Goal: Information Seeking & Learning: Learn about a topic

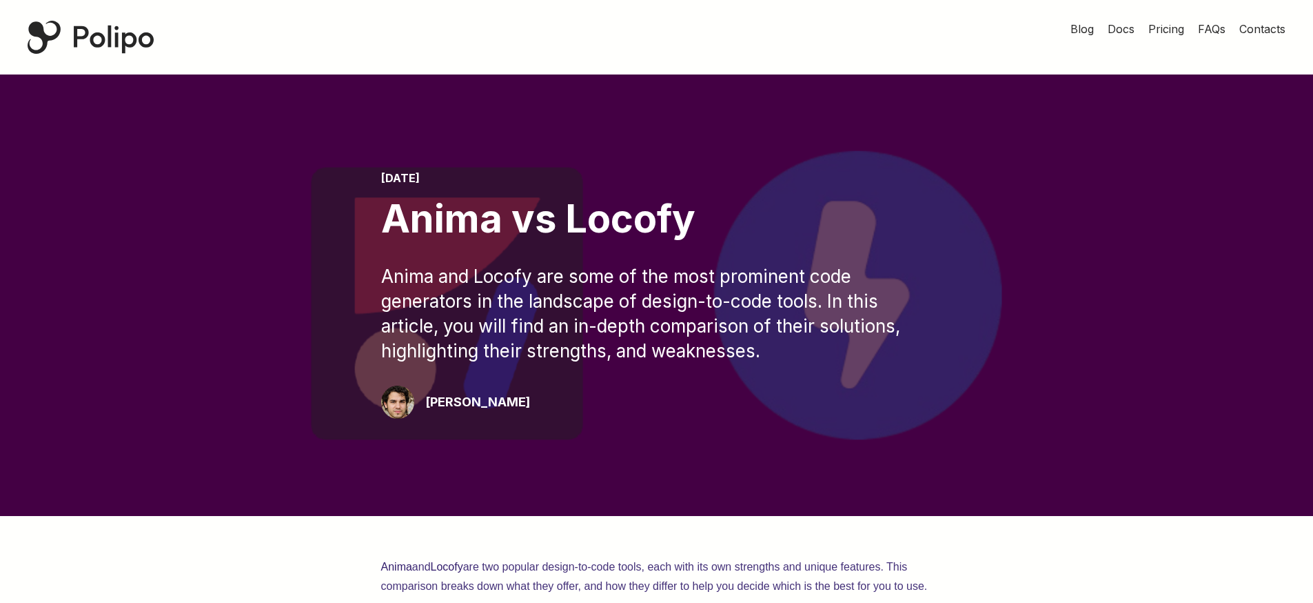
drag, startPoint x: 759, startPoint y: 352, endPoint x: 220, endPoint y: 262, distance: 546.5
click at [256, 254] on div "November 12, 2024 Anima vs Locofy Anima and Locofy are some of the most promine…" at bounding box center [656, 295] width 1203 height 247
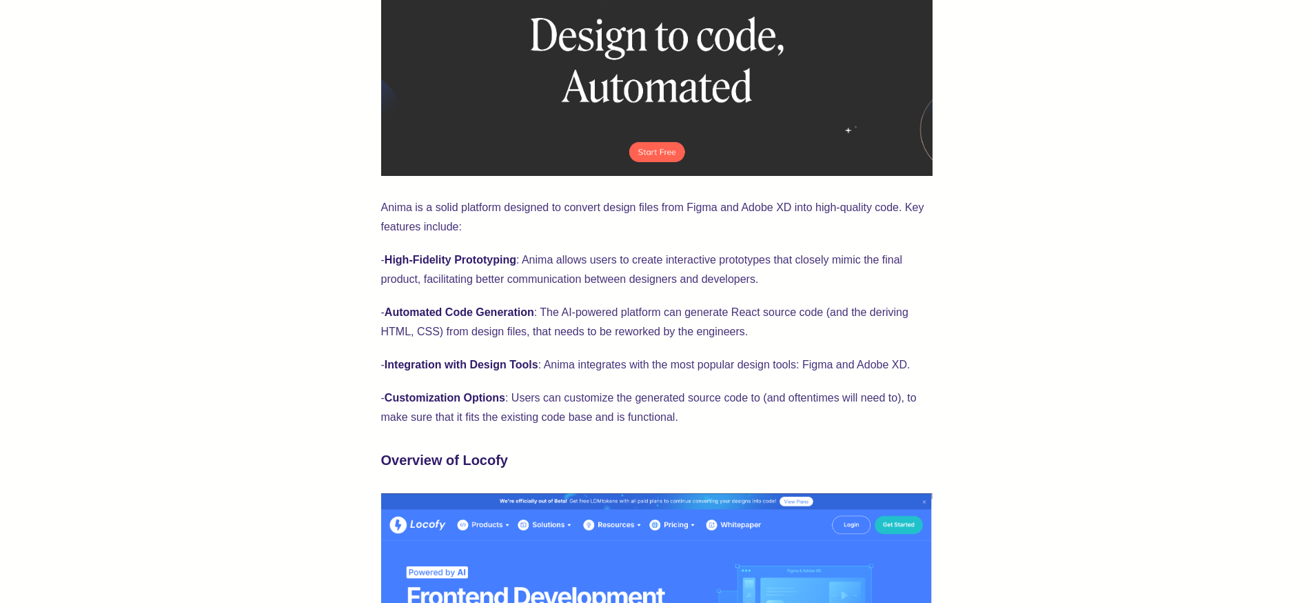
scroll to position [745, 0]
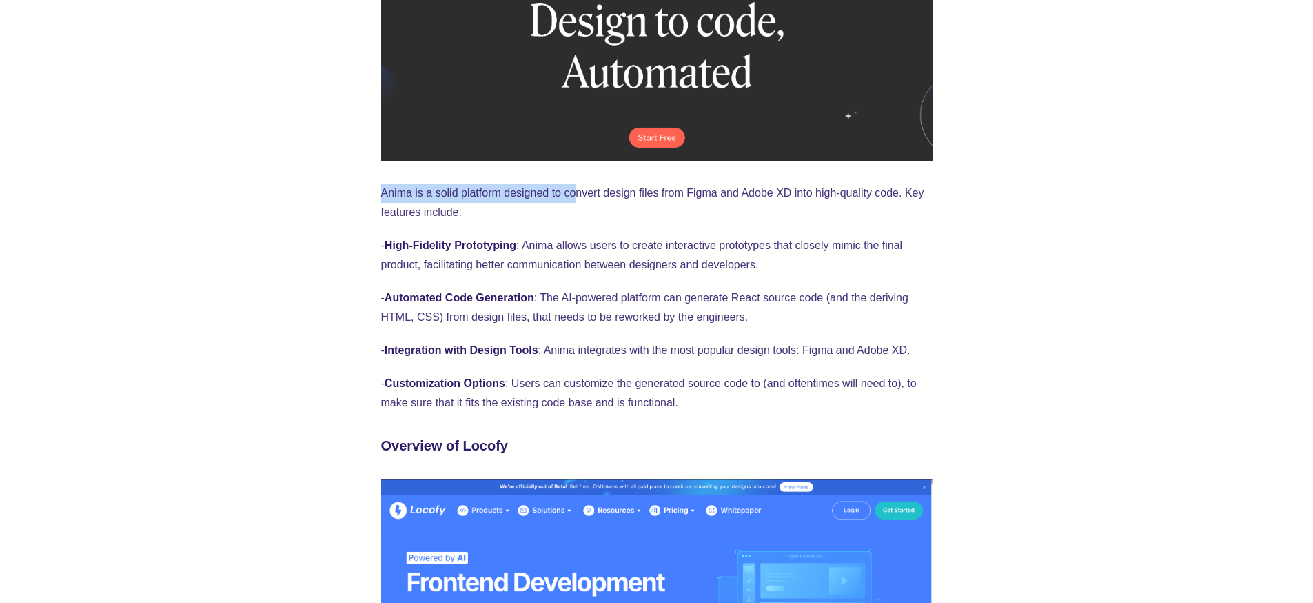
drag, startPoint x: 576, startPoint y: 199, endPoint x: 330, endPoint y: 190, distance: 246.3
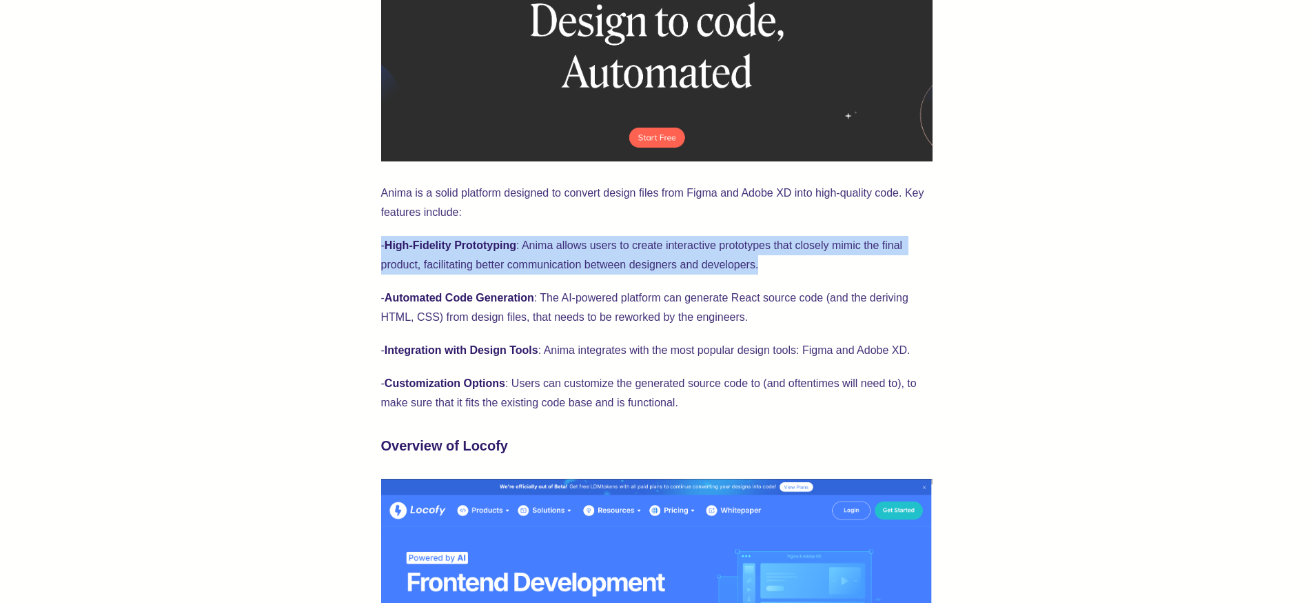
drag, startPoint x: 784, startPoint y: 272, endPoint x: 241, endPoint y: 228, distance: 544.4
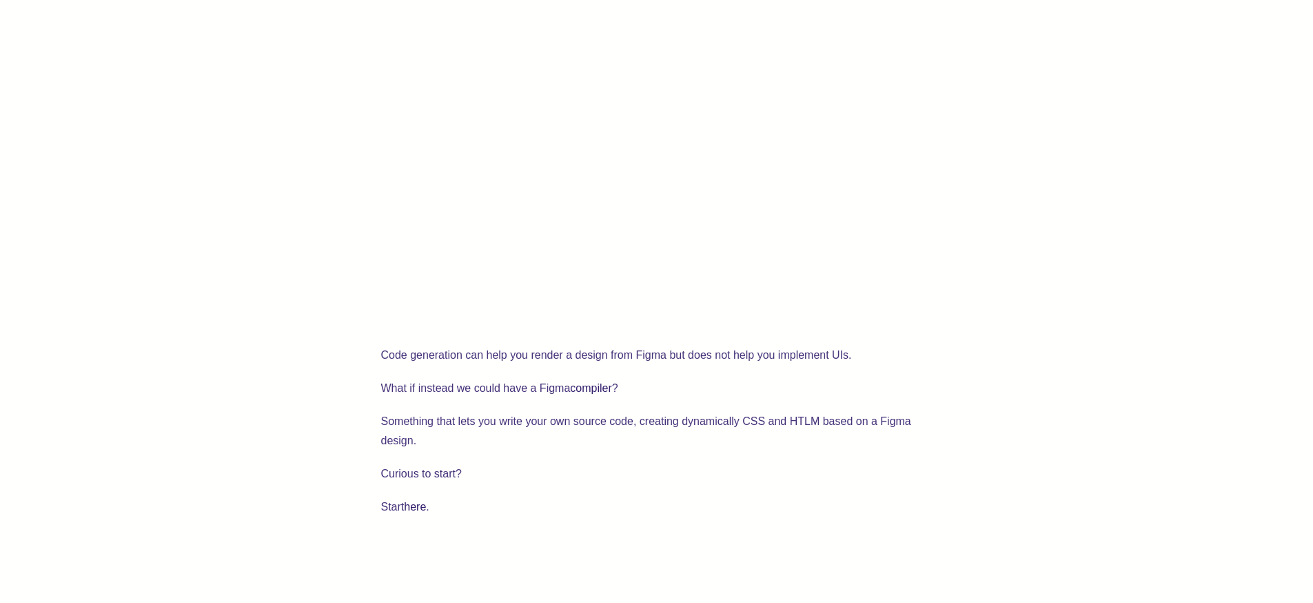
scroll to position [2151, 0]
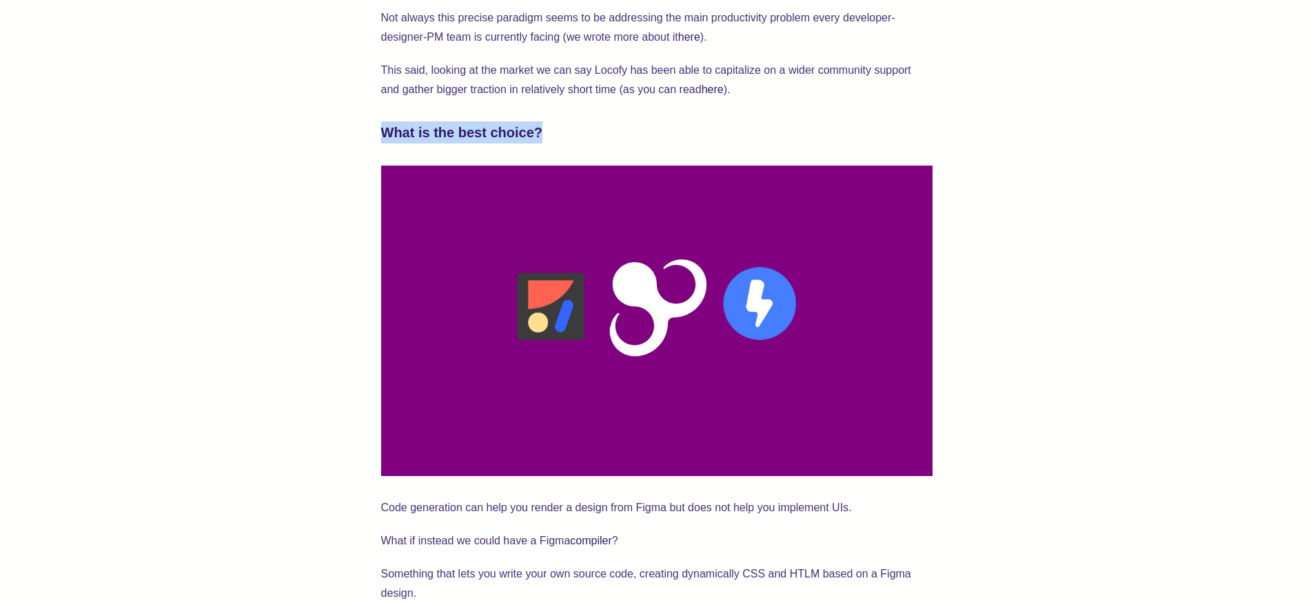
drag, startPoint x: 400, startPoint y: 104, endPoint x: 574, endPoint y: 103, distance: 174.4
click at [517, 121] on h3 "What is the best choice?" at bounding box center [657, 132] width 552 height 22
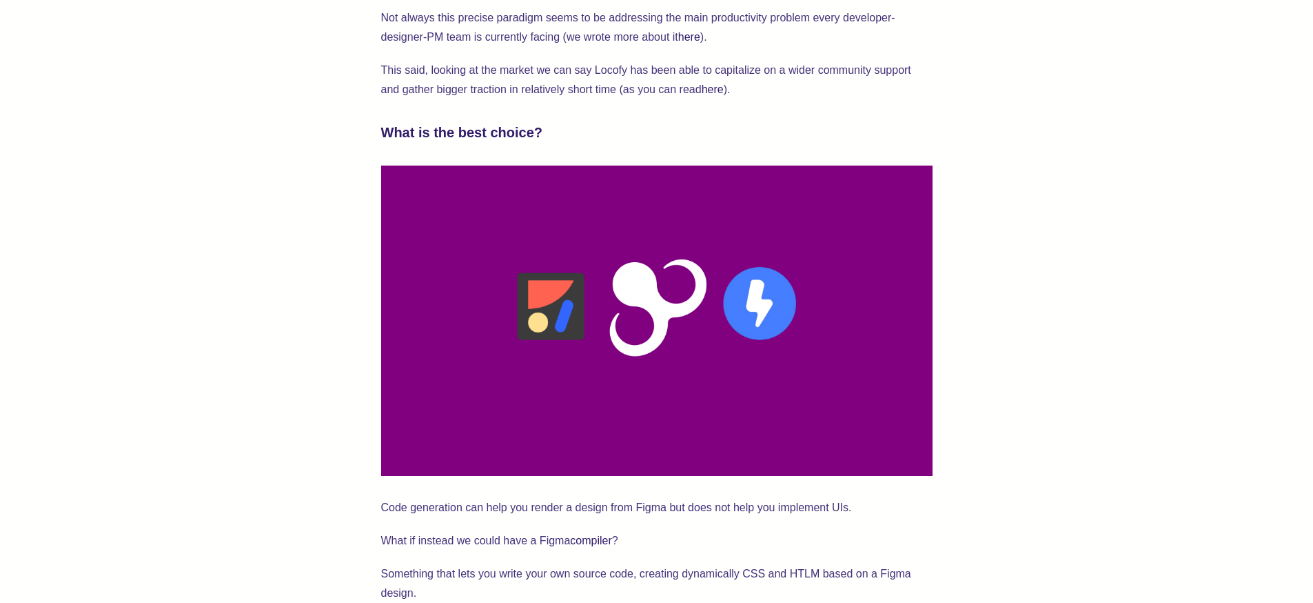
click at [517, 121] on h3 "What is the best choice?" at bounding box center [657, 132] width 552 height 22
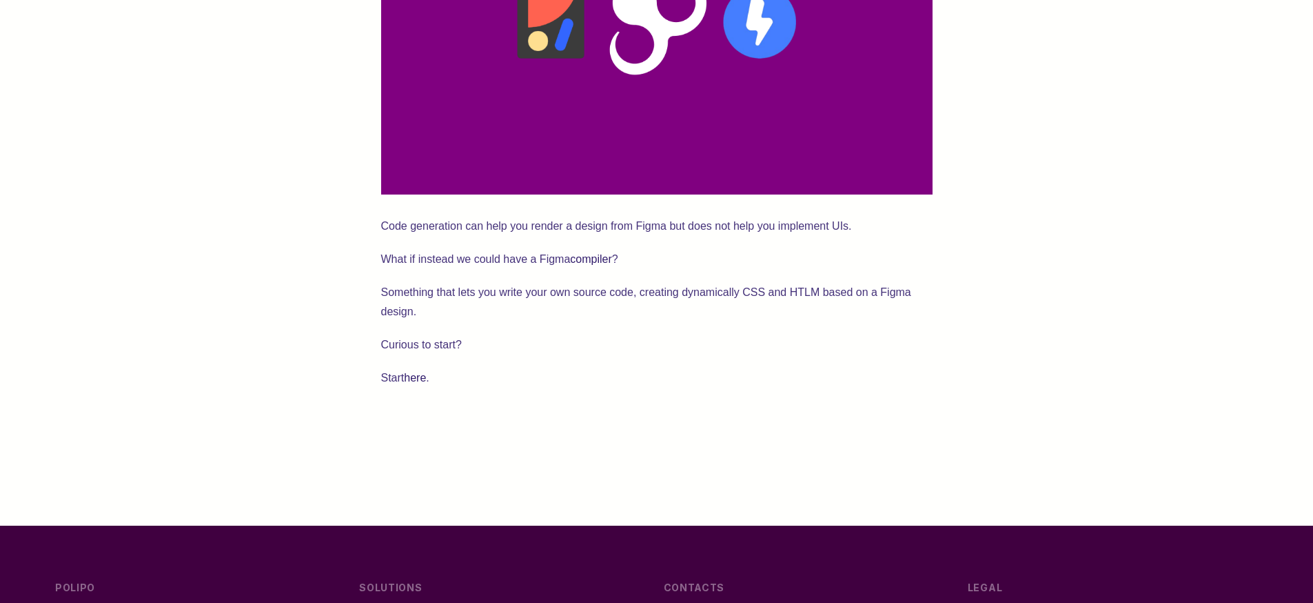
scroll to position [2467, 0]
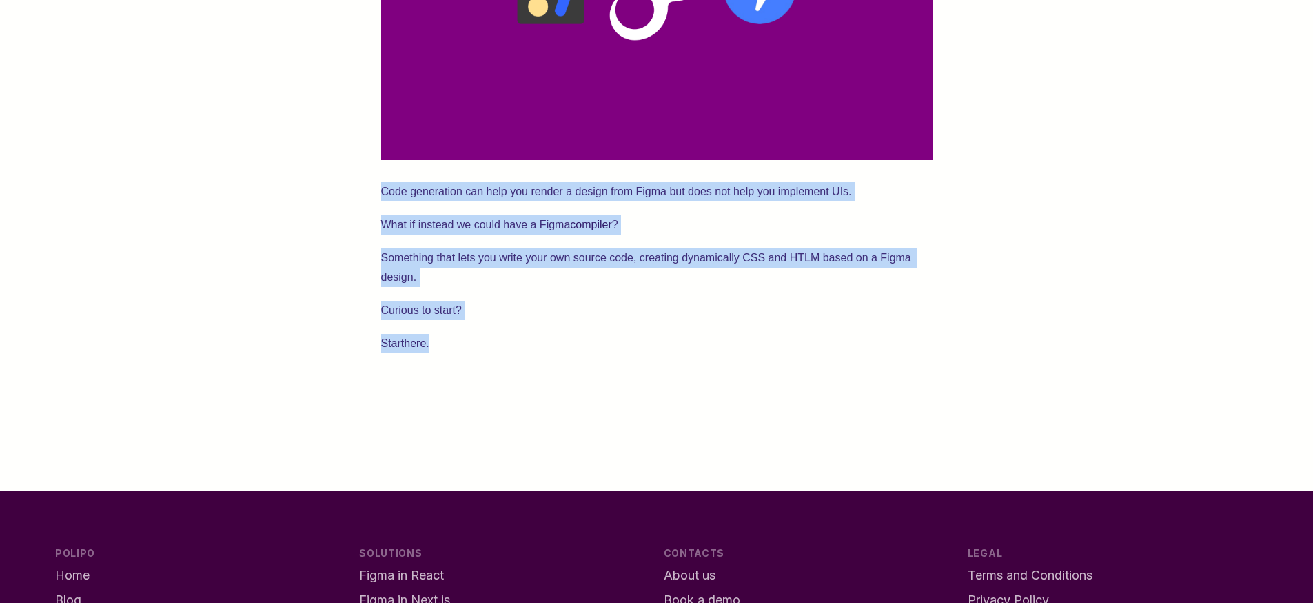
drag, startPoint x: 405, startPoint y: 208, endPoint x: 481, endPoint y: 327, distance: 140.4
click at [481, 334] on p "Start here ." at bounding box center [657, 343] width 552 height 19
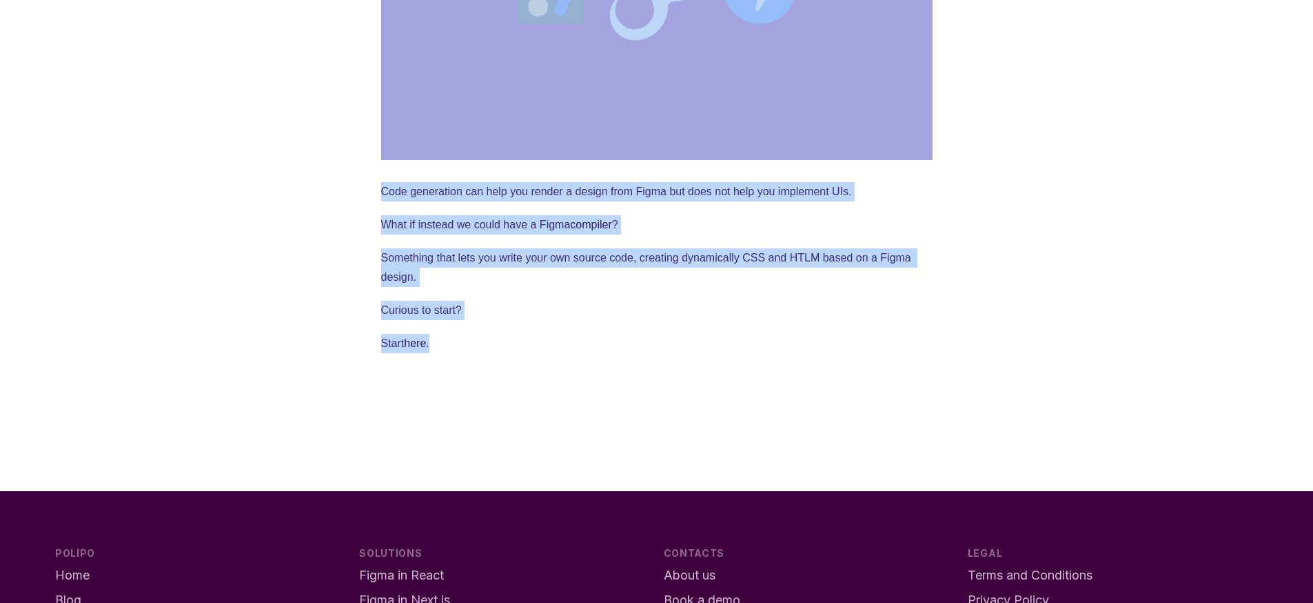
drag, startPoint x: 469, startPoint y: 332, endPoint x: 321, endPoint y: 141, distance: 241.9
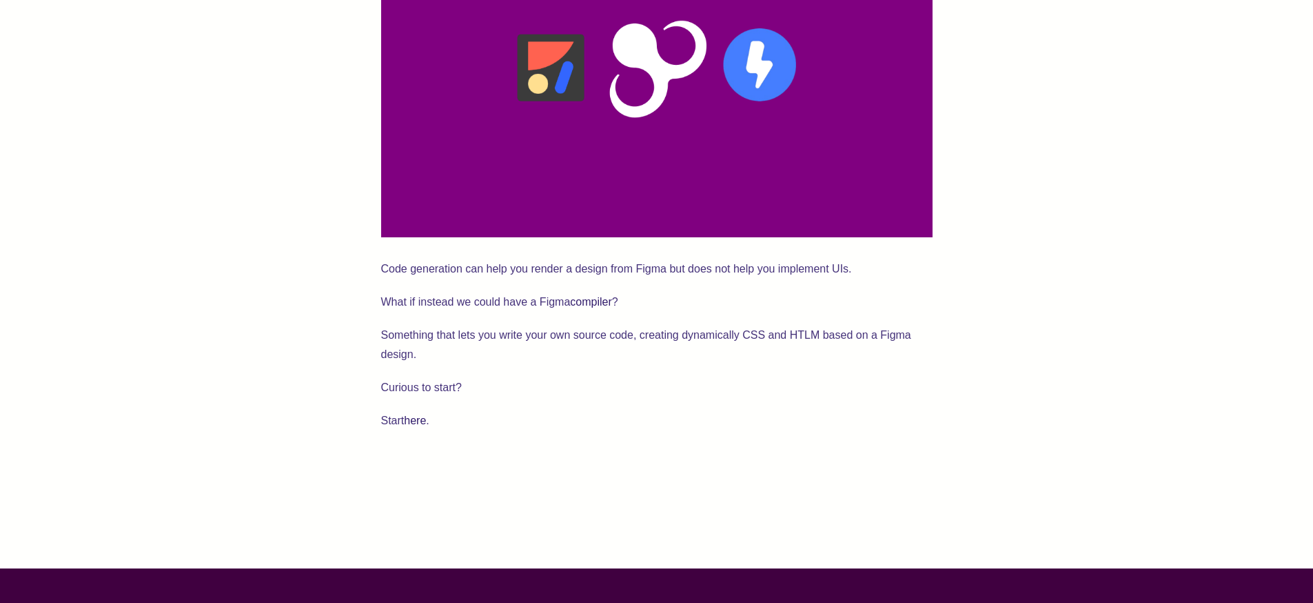
scroll to position [2392, 0]
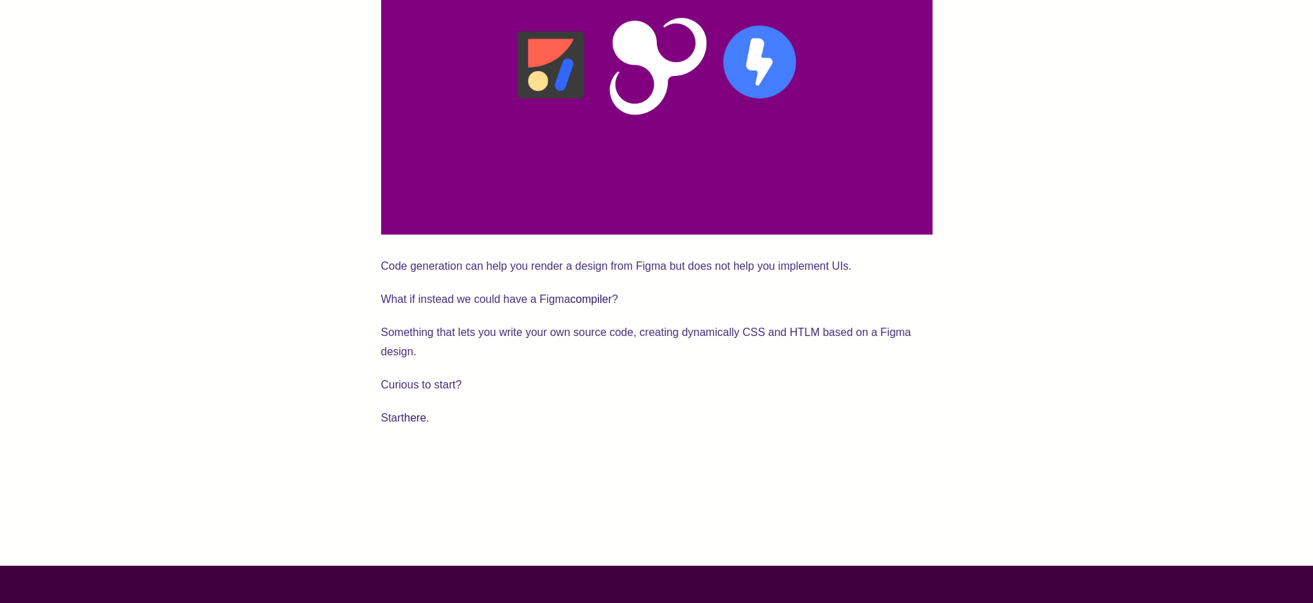
drag, startPoint x: 345, startPoint y: 241, endPoint x: 775, endPoint y: 235, distance: 430.2
click at [771, 256] on p "Code generation can help you render a design from Figma but does not help you i…" at bounding box center [657, 265] width 552 height 19
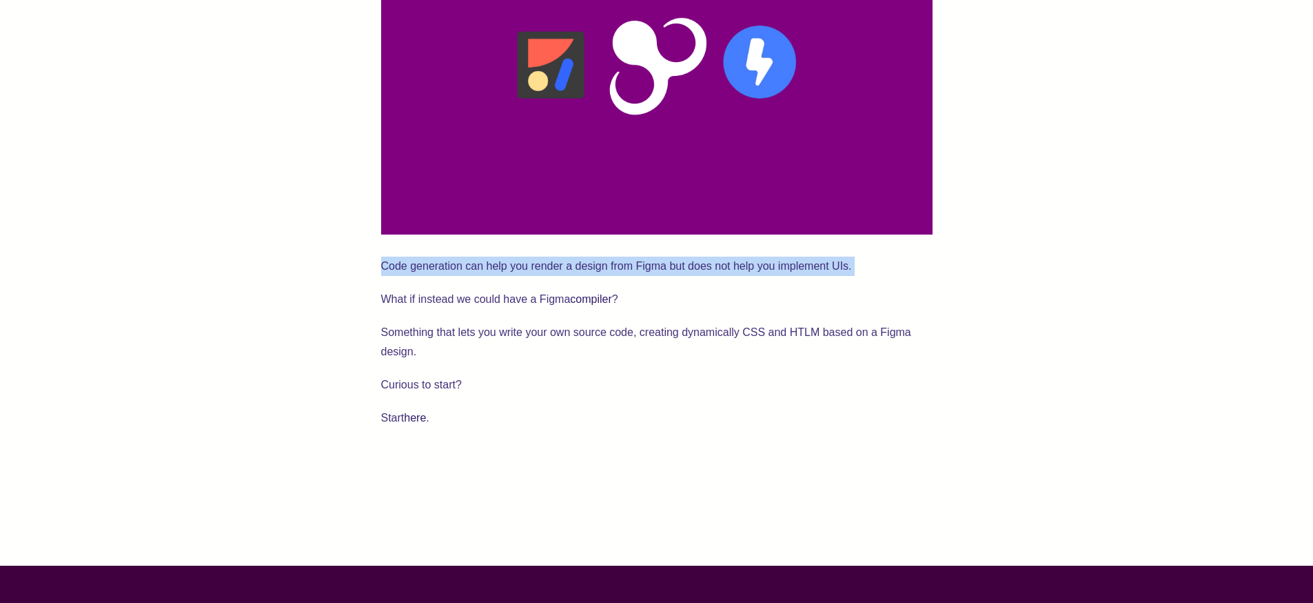
click at [771, 256] on p "Code generation can help you render a design from Figma but does not help you i…" at bounding box center [657, 265] width 552 height 19
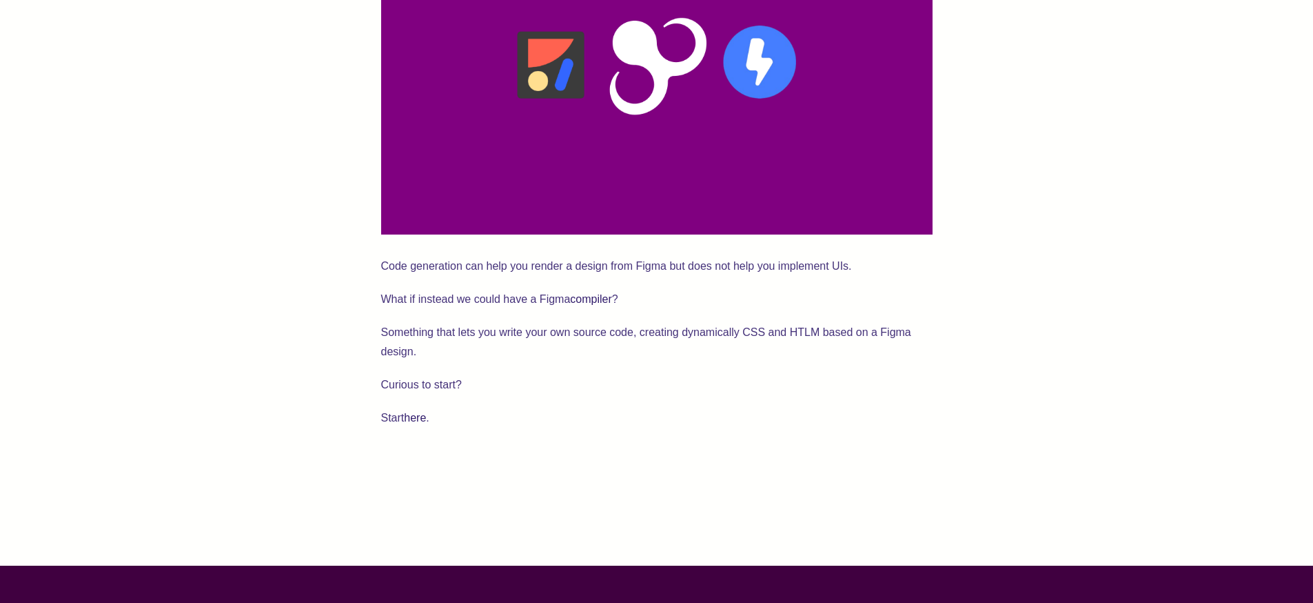
click at [430, 290] on p "What if instead we could have a Figma compiler ?" at bounding box center [657, 299] width 552 height 19
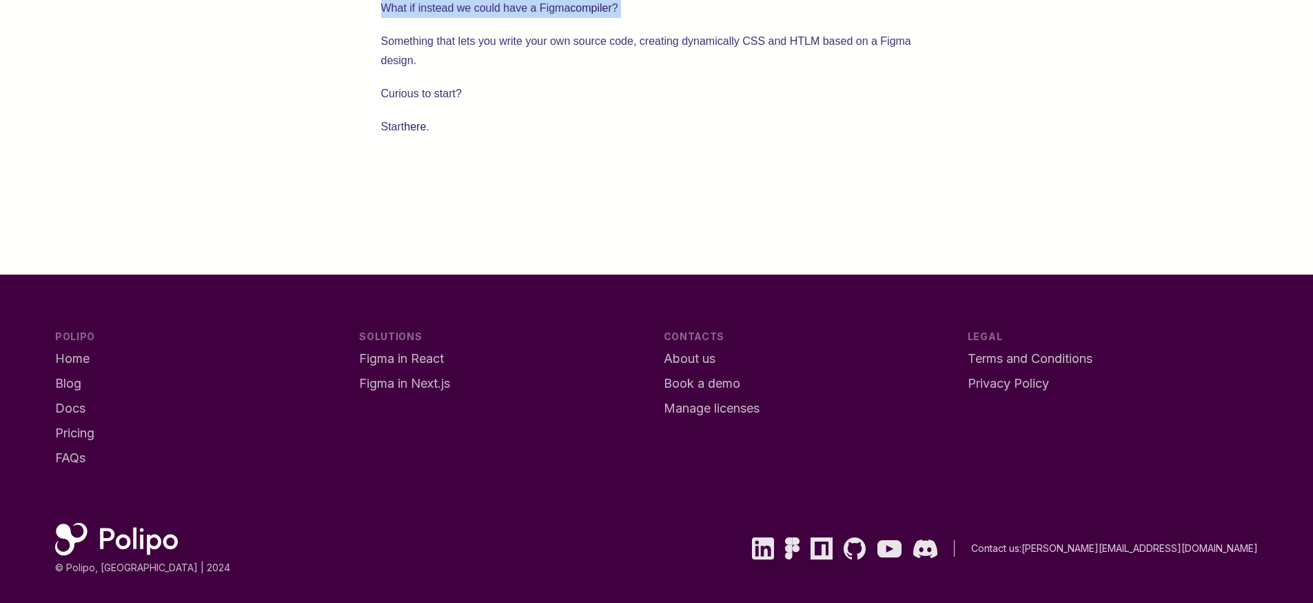
scroll to position [2691, 0]
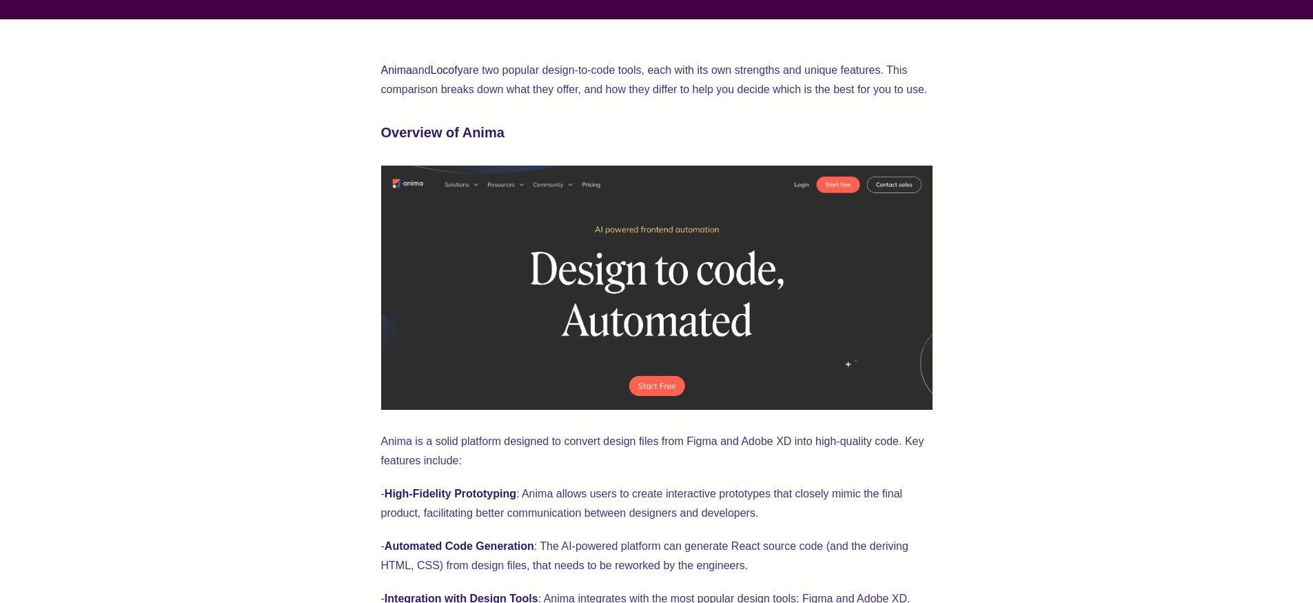
scroll to position [827, 0]
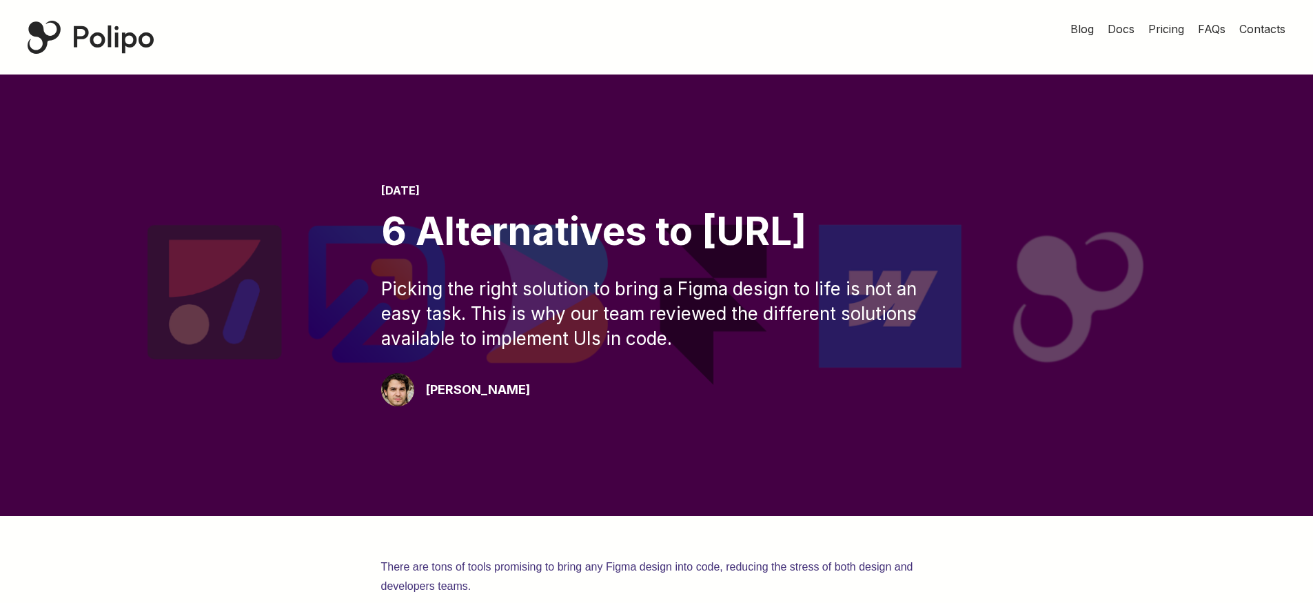
drag, startPoint x: 636, startPoint y: 400, endPoint x: 725, endPoint y: 443, distance: 98.7
click at [725, 443] on div at bounding box center [656, 294] width 1313 height 441
